Goal: Task Accomplishment & Management: Use online tool/utility

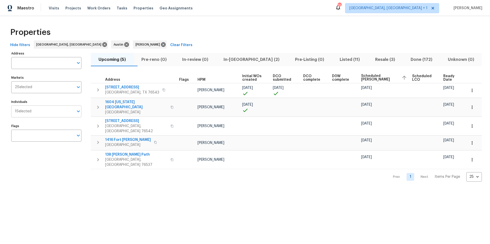
click at [52, 114] on input "Individuals" at bounding box center [52, 112] width 42 height 12
type input "martin chagolla"
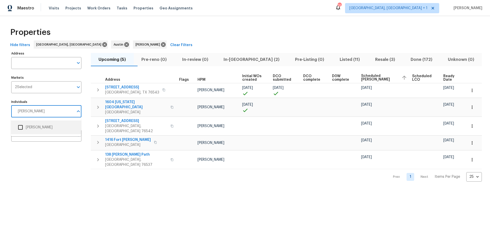
click at [22, 129] on input "checkbox" at bounding box center [20, 127] width 11 height 11
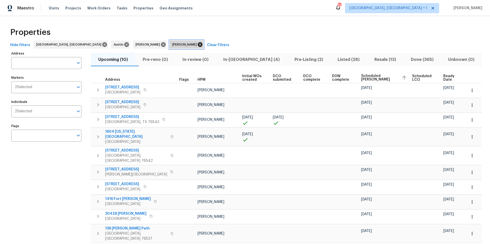
click at [198, 44] on icon at bounding box center [200, 44] width 5 height 5
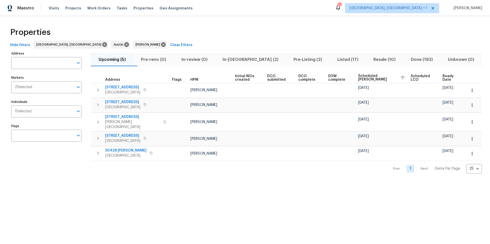
click at [442, 80] on span "Ready Date" at bounding box center [449, 77] width 15 height 7
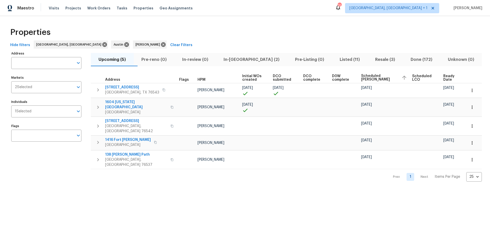
click at [338, 80] on span "D0W complete" at bounding box center [342, 77] width 20 height 7
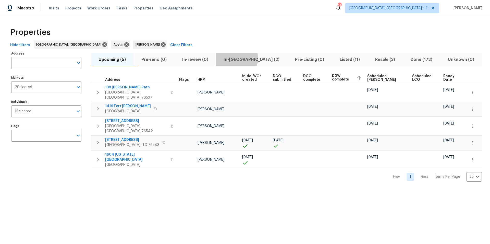
click at [246, 58] on span "In-reno (2)" at bounding box center [251, 59] width 65 height 7
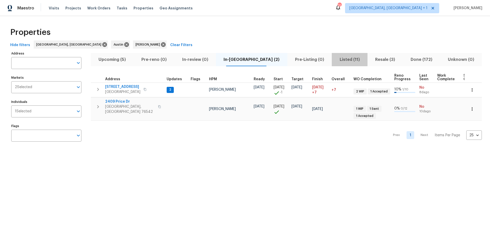
click at [335, 59] on span "Listed (11)" at bounding box center [350, 59] width 30 height 7
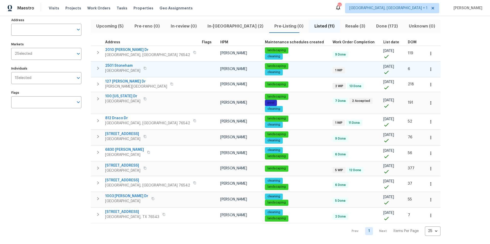
scroll to position [37, 0]
click at [146, 97] on icon "button" at bounding box center [144, 98] width 3 height 3
click at [118, 94] on span "100 Missouri Dr" at bounding box center [122, 96] width 35 height 5
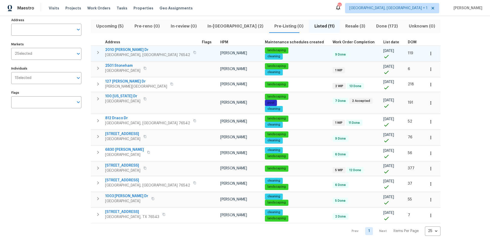
click at [121, 47] on span "2010 Schorn Dr" at bounding box center [147, 49] width 85 height 5
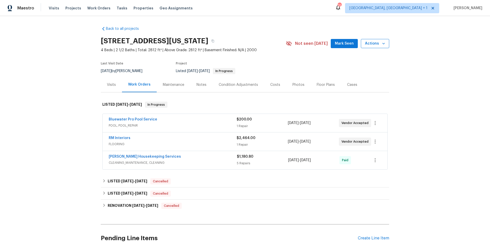
click at [376, 45] on span "Actions" at bounding box center [375, 44] width 20 height 6
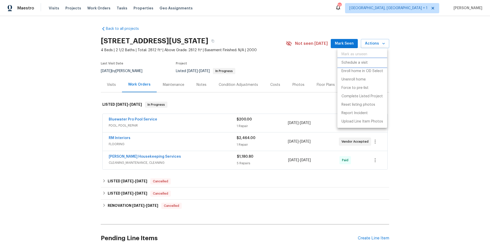
click at [361, 61] on p "Schedule a visit" at bounding box center [354, 62] width 26 height 5
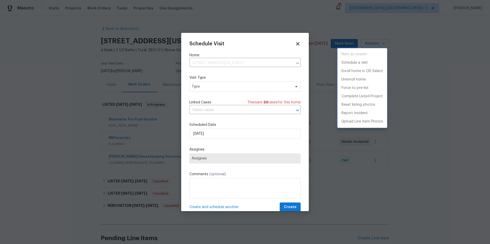
click at [202, 111] on div at bounding box center [245, 122] width 490 height 244
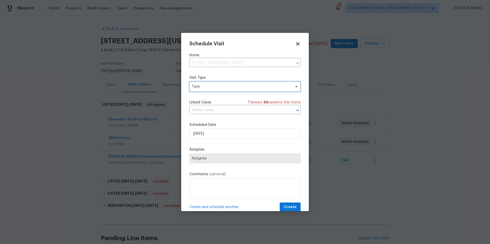
click at [204, 88] on span "Type" at bounding box center [240, 86] width 99 height 5
type input "custom"
click at [195, 113] on div "Custom" at bounding box center [219, 110] width 56 height 7
click at [196, 112] on div "Custom" at bounding box center [199, 110] width 14 height 5
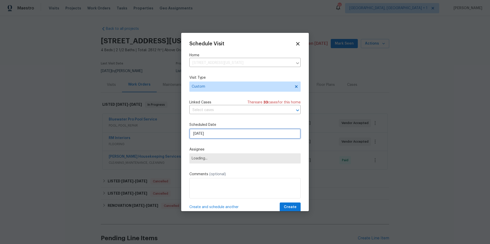
click at [206, 131] on input "[DATE]" at bounding box center [244, 134] width 111 height 10
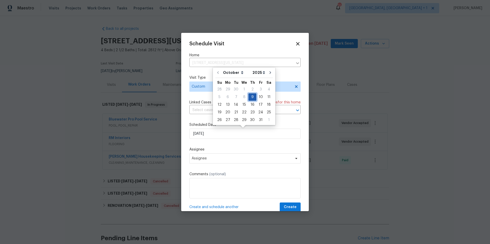
click at [253, 96] on div "9" at bounding box center [252, 97] width 8 height 7
click at [216, 163] on span "Assignee" at bounding box center [244, 158] width 111 height 10
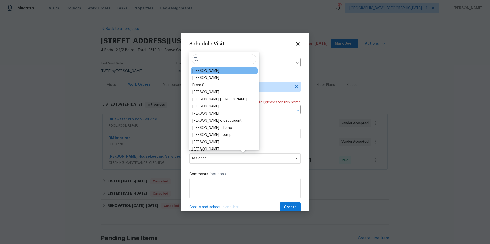
click at [215, 73] on div "[PERSON_NAME]" at bounding box center [205, 70] width 27 height 5
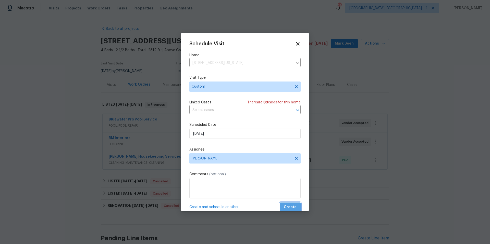
click at [289, 209] on span "Create" at bounding box center [290, 207] width 13 height 6
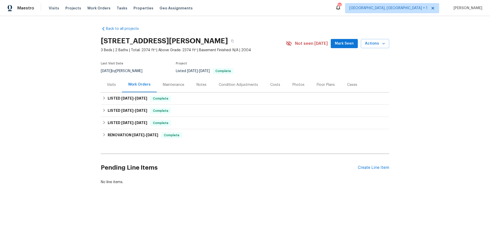
click at [111, 82] on div "Visits" at bounding box center [111, 84] width 9 height 5
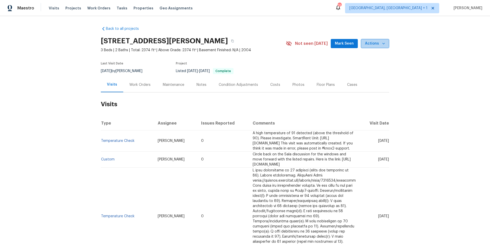
click at [372, 42] on span "Actions" at bounding box center [375, 44] width 20 height 6
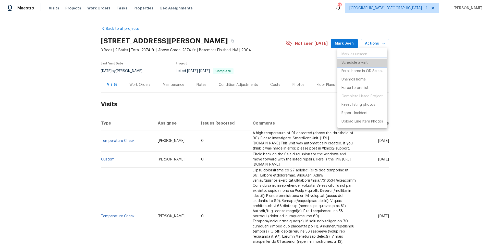
click at [358, 64] on p "Schedule a visit" at bounding box center [354, 62] width 26 height 5
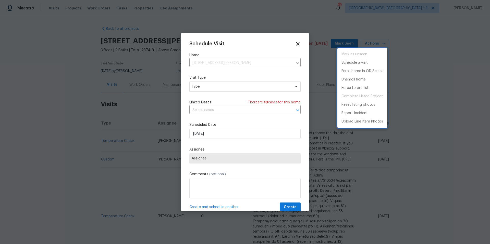
click at [217, 91] on div at bounding box center [245, 122] width 490 height 244
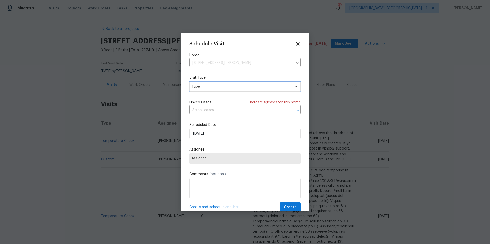
click at [217, 90] on span "Type" at bounding box center [244, 87] width 111 height 10
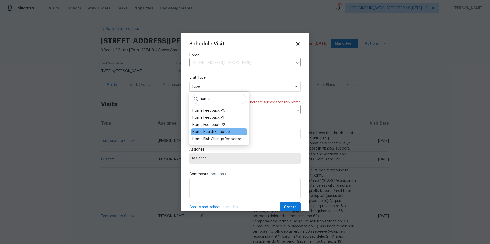
type input "home"
click at [210, 130] on div "Home Health Checkup" at bounding box center [210, 132] width 37 height 5
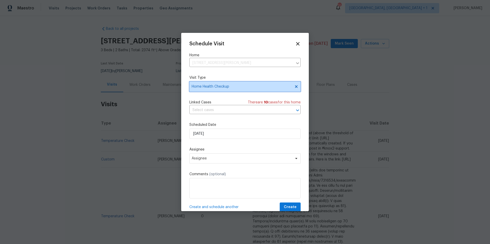
click at [227, 86] on span "Home Health Checkup" at bounding box center [240, 86] width 99 height 5
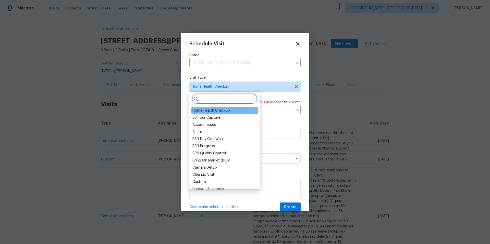
click at [223, 102] on input "search" at bounding box center [224, 99] width 65 height 10
click at [295, 86] on icon at bounding box center [296, 86] width 3 height 3
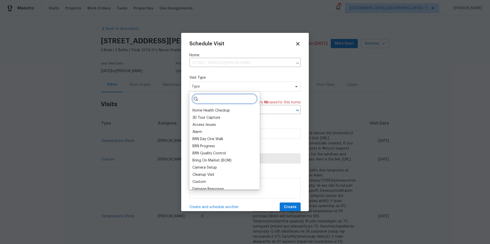
click at [211, 101] on input "search" at bounding box center [224, 99] width 65 height 10
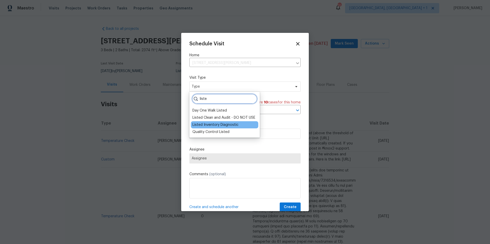
type input "liste"
click at [215, 123] on div "Listed Inventory Diagnostic" at bounding box center [215, 124] width 46 height 5
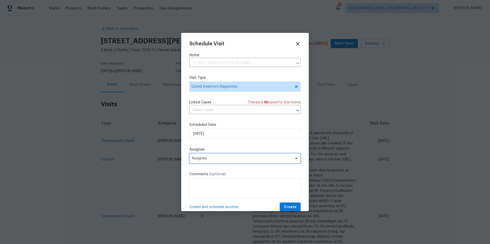
click at [221, 157] on span "Assignee" at bounding box center [241, 159] width 100 height 4
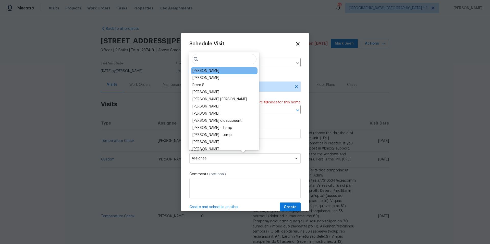
click at [204, 73] on div "[PERSON_NAME]" at bounding box center [205, 70] width 27 height 5
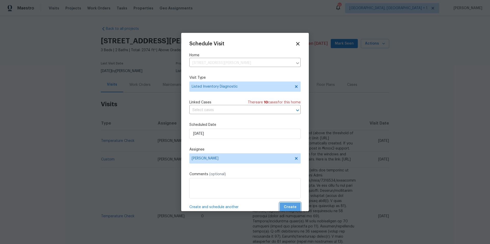
click at [287, 195] on span "Create" at bounding box center [290, 207] width 13 height 6
